Goal: Information Seeking & Learning: Check status

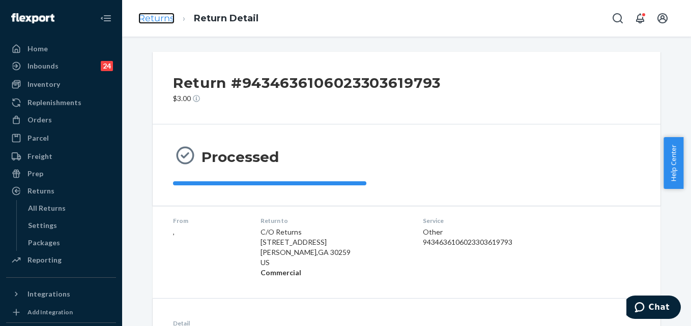
click at [160, 17] on link "Returns" at bounding box center [156, 18] width 36 height 11
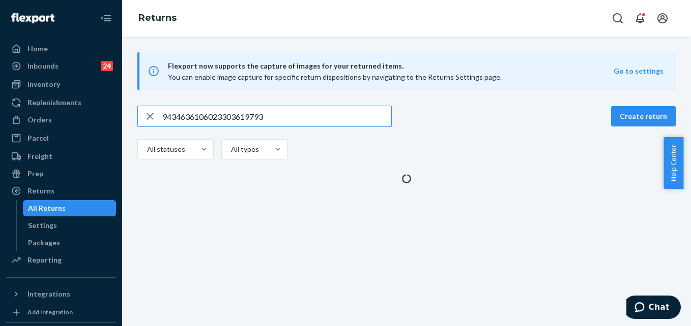
click at [264, 124] on input "9434636106023303619793" at bounding box center [276, 116] width 229 height 20
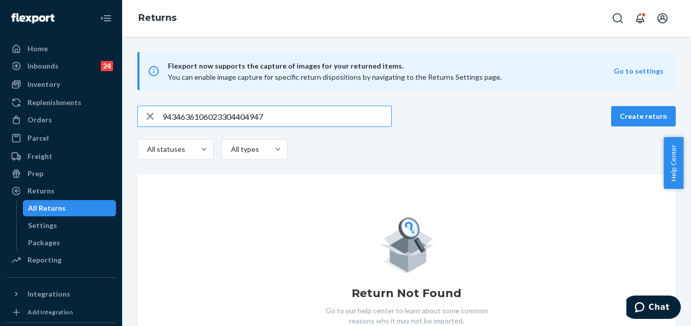
click at [250, 106] on input "9434636106023304404947" at bounding box center [276, 116] width 229 height 20
click at [249, 106] on input "9434636106023304404947" at bounding box center [276, 116] width 229 height 20
click at [250, 106] on input "9434636106023304404947" at bounding box center [276, 116] width 229 height 20
paste input "261290304432744225966"
click at [236, 110] on input "9261290304432744225966" at bounding box center [276, 116] width 229 height 20
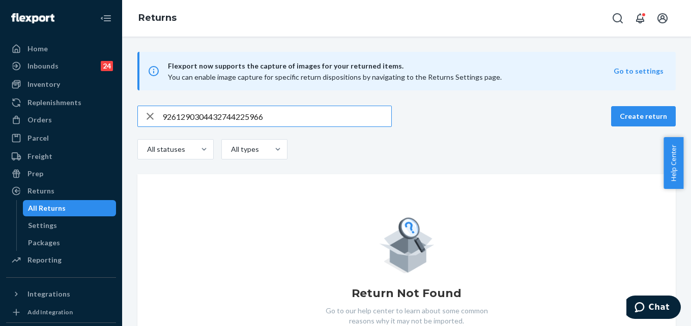
click at [236, 110] on input "9261290304432744225966" at bounding box center [276, 116] width 229 height 20
click at [236, 111] on input "9261290304432744225966" at bounding box center [276, 116] width 229 height 20
paste input "[PERSON_NAME]"
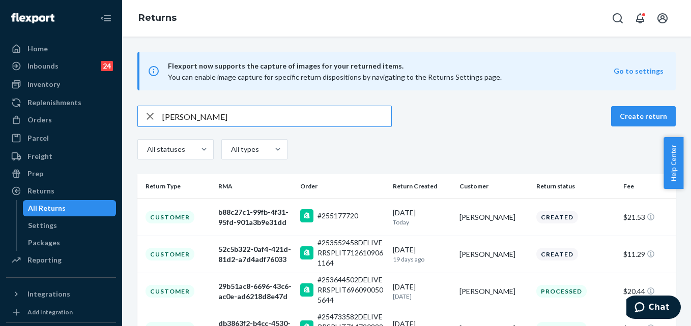
click at [184, 118] on input "[PERSON_NAME]" at bounding box center [276, 116] width 229 height 20
paste input "[PERSON_NAME]"
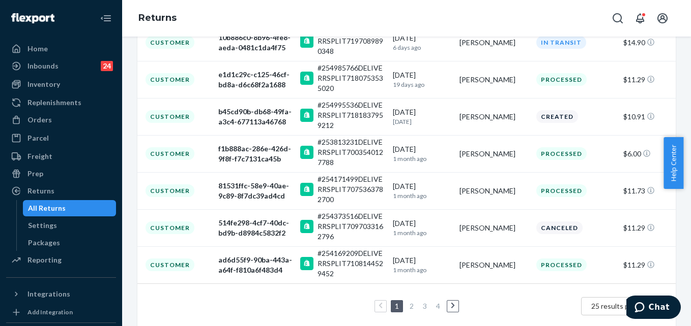
scroll to position [309, 0]
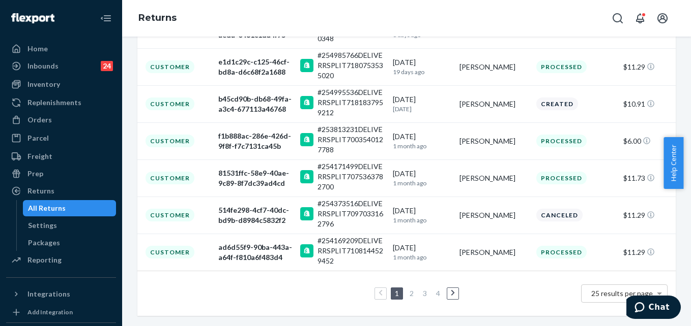
type input "[PERSON_NAME]"
click at [411, 293] on link "2" at bounding box center [411, 293] width 8 height 9
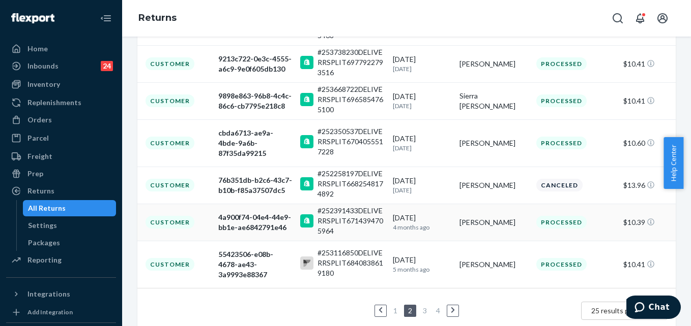
scroll to position [305, 0]
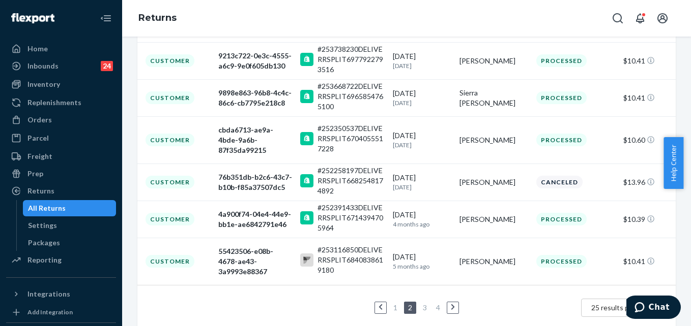
click at [422, 304] on link "3" at bounding box center [425, 308] width 8 height 9
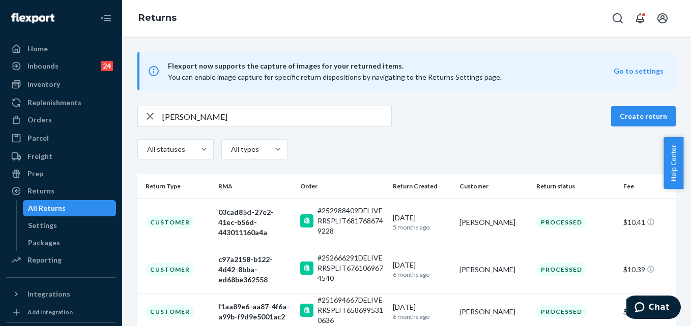
drag, startPoint x: 684, startPoint y: 138, endPoint x: 668, endPoint y: 217, distance: 80.1
click at [668, 217] on body "Home Inbounds 24 Shipping Plans Problems 24 Inventory Products Replenishments O…" at bounding box center [345, 163] width 691 height 326
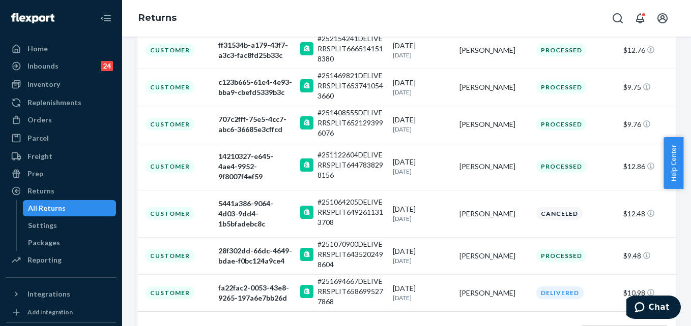
scroll to position [301, 0]
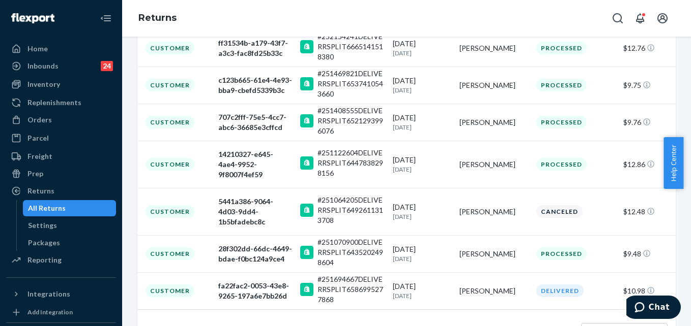
click at [437, 326] on link "4" at bounding box center [438, 332] width 8 height 9
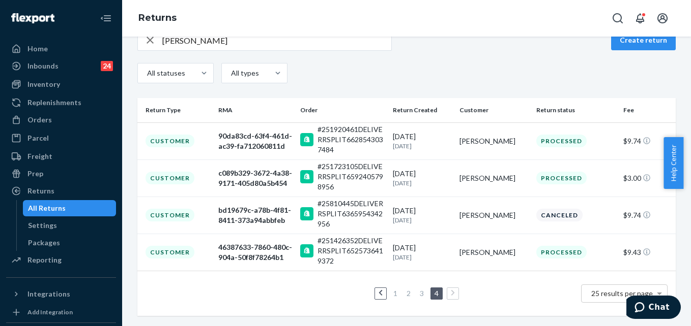
scroll to position [86, 0]
click at [44, 208] on div "All Returns" at bounding box center [47, 208] width 38 height 10
click at [151, 8] on ol "Returns" at bounding box center [157, 18] width 54 height 29
